Goal: Find specific page/section: Find specific page/section

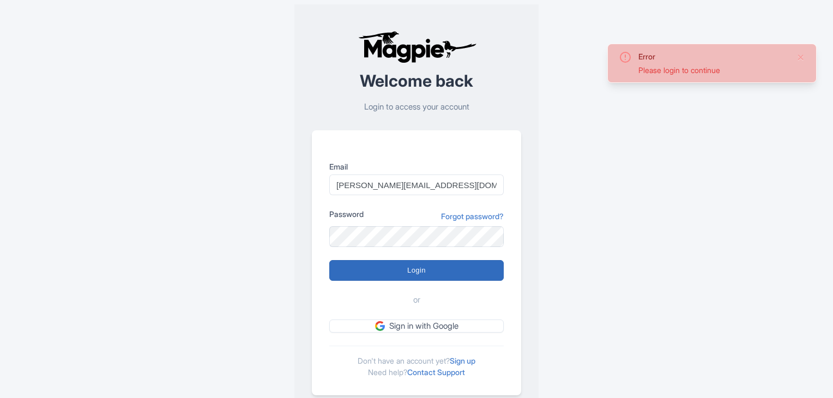
type input "Logging in..."
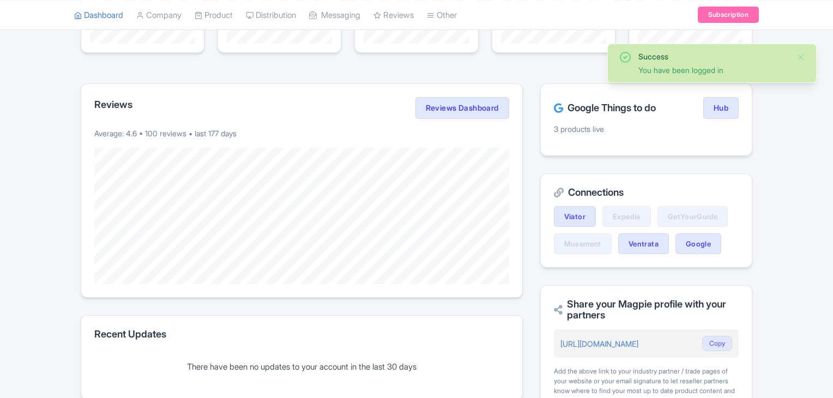
scroll to position [164, 0]
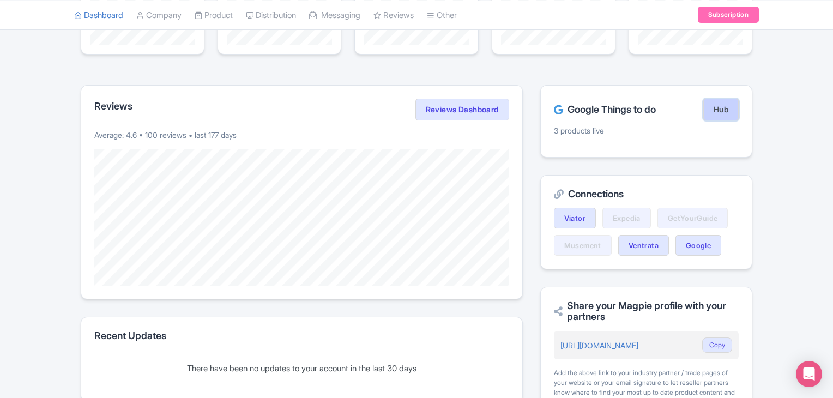
click at [722, 114] on link "Hub" at bounding box center [721, 110] width 35 height 22
